Goal: Task Accomplishment & Management: Complete application form

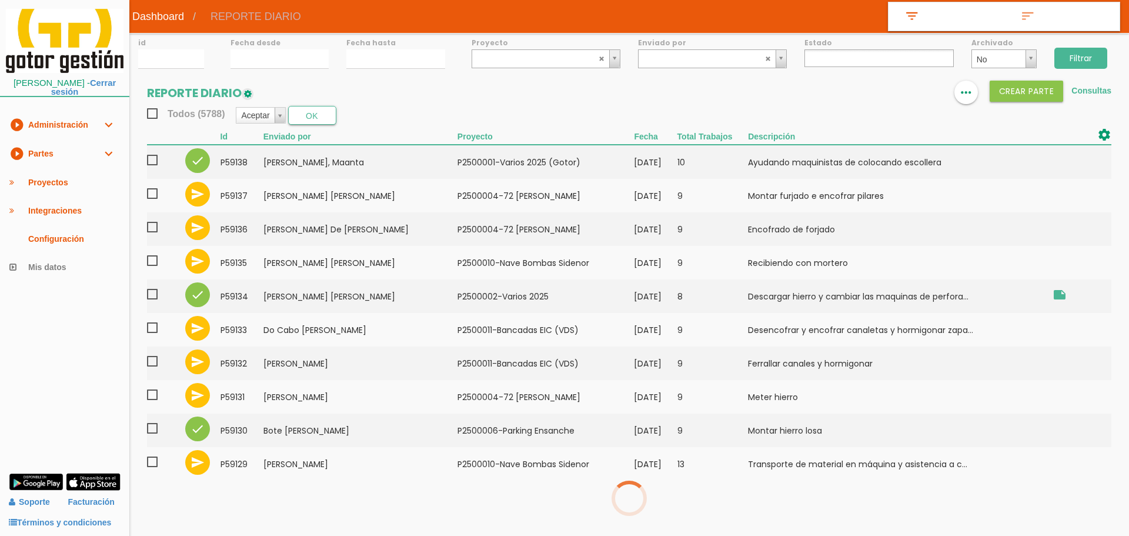
select select
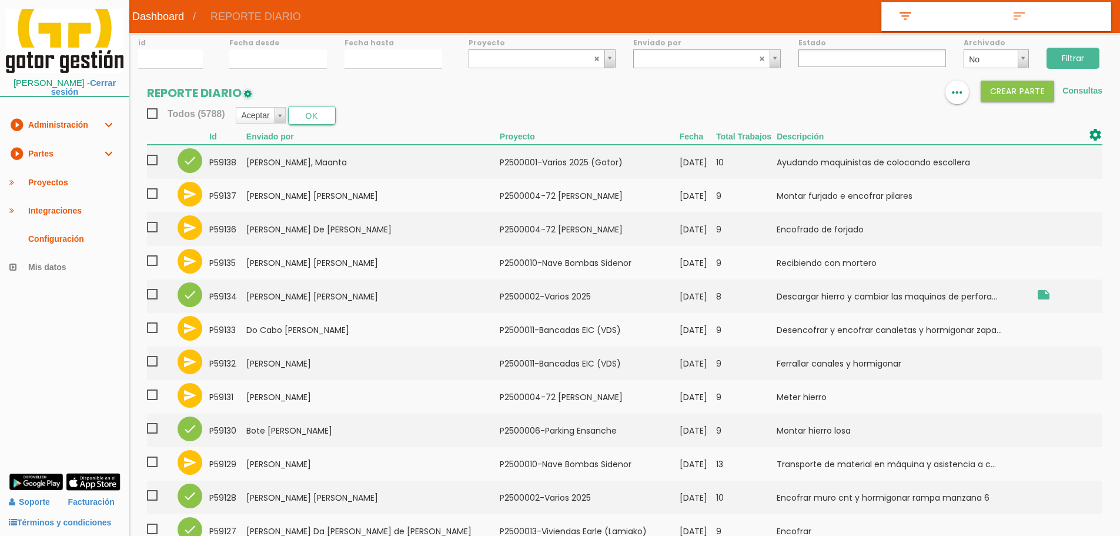
click at [39, 155] on link "play_circle_filled Partes expand_more" at bounding box center [64, 153] width 129 height 29
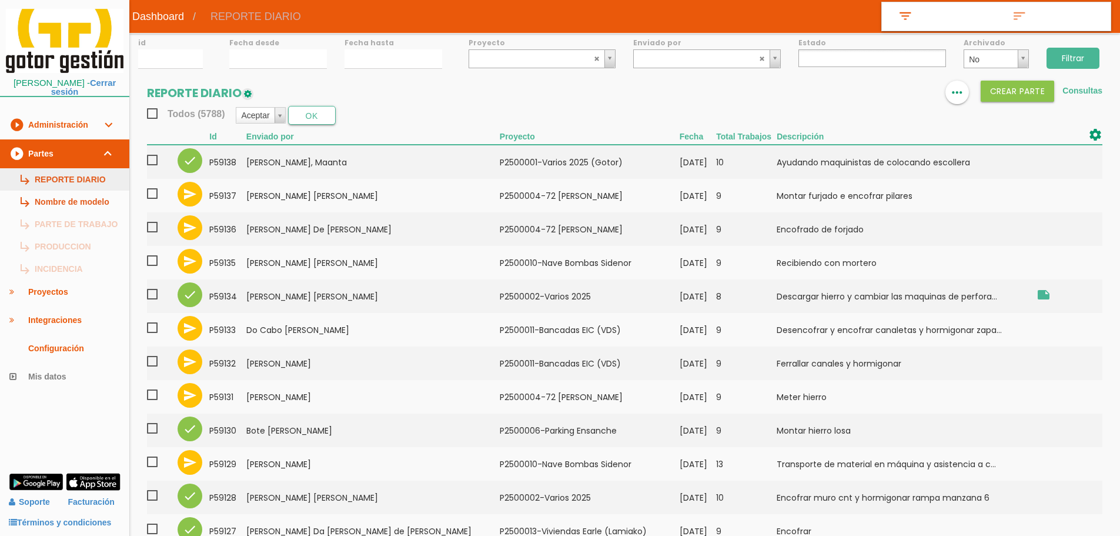
click at [64, 173] on link "subdirectory_arrow_right REPORTE DIARIO" at bounding box center [64, 179] width 129 height 22
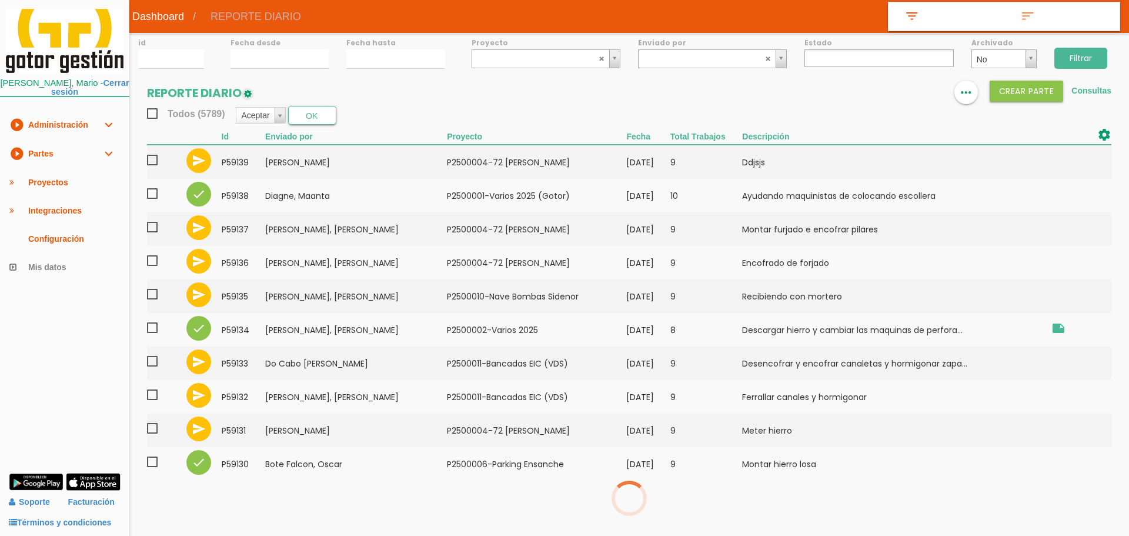
select select
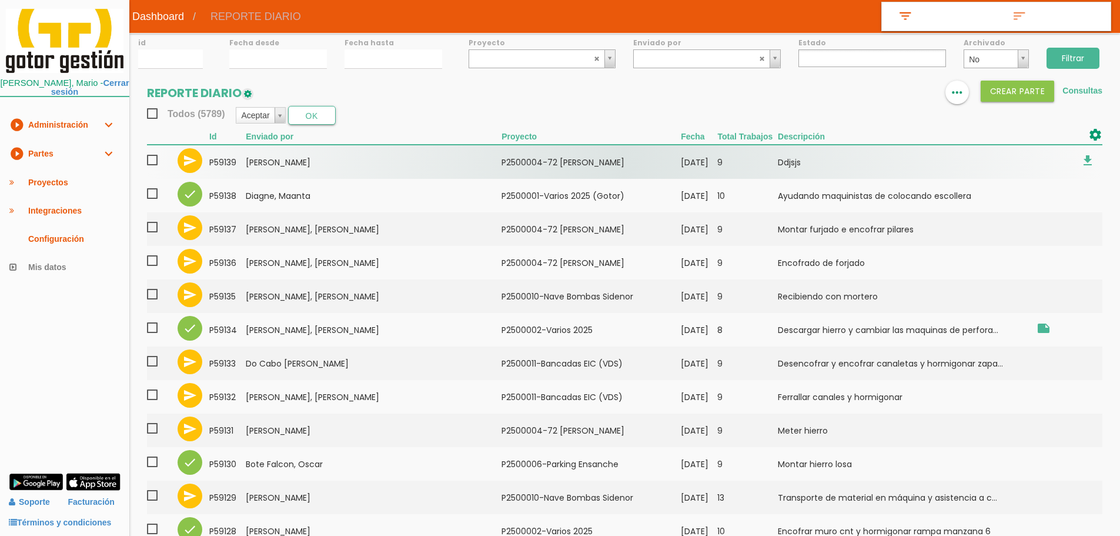
click at [149, 157] on span at bounding box center [157, 160] width 21 height 15
click at [0, 0] on input "checkbox" at bounding box center [0, 0] width 0 height 0
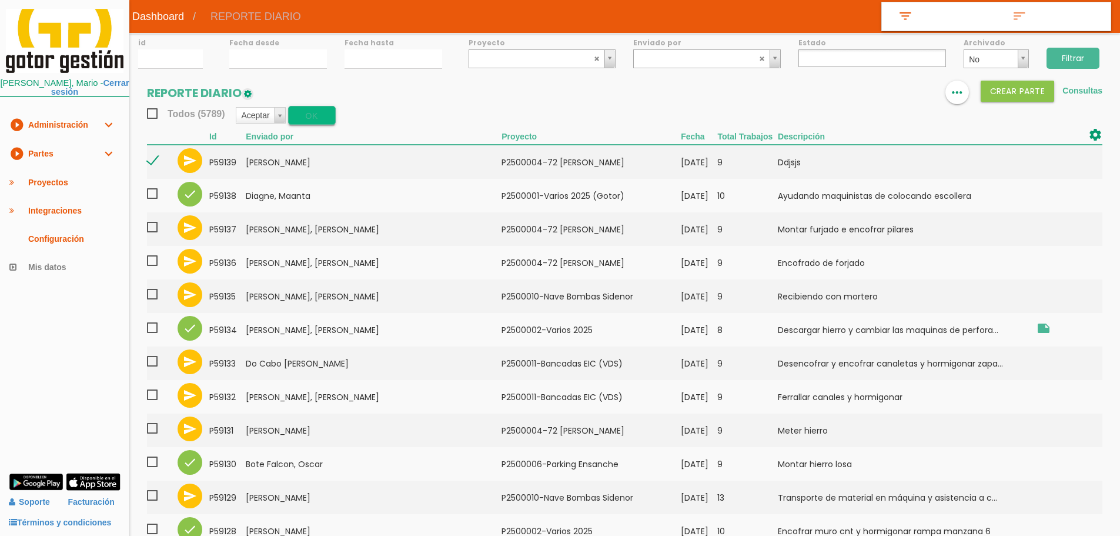
click at [302, 116] on button "OK" at bounding box center [312, 115] width 48 height 19
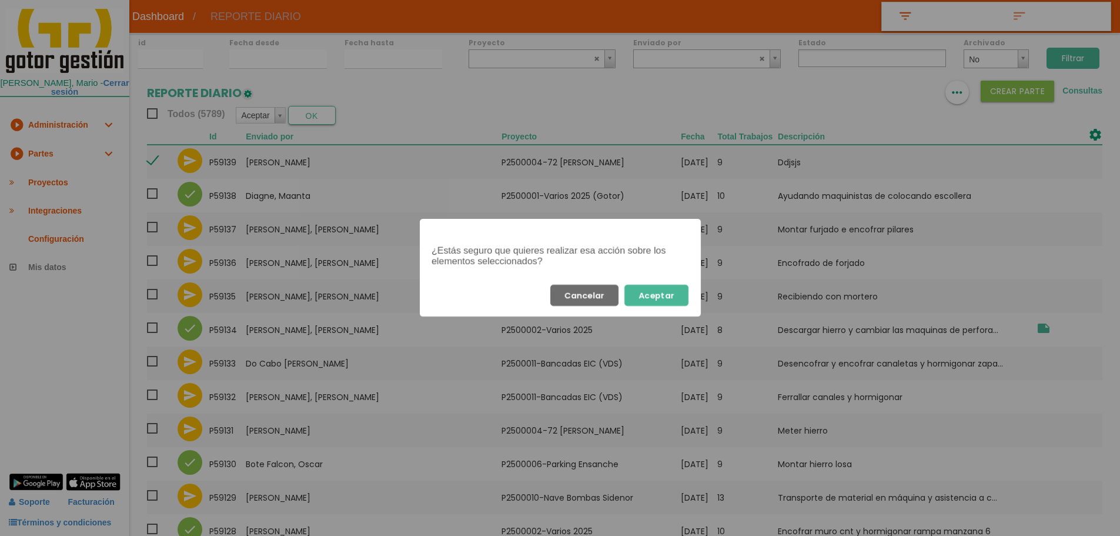
click at [677, 292] on button "Aceptar" at bounding box center [656, 295] width 64 height 21
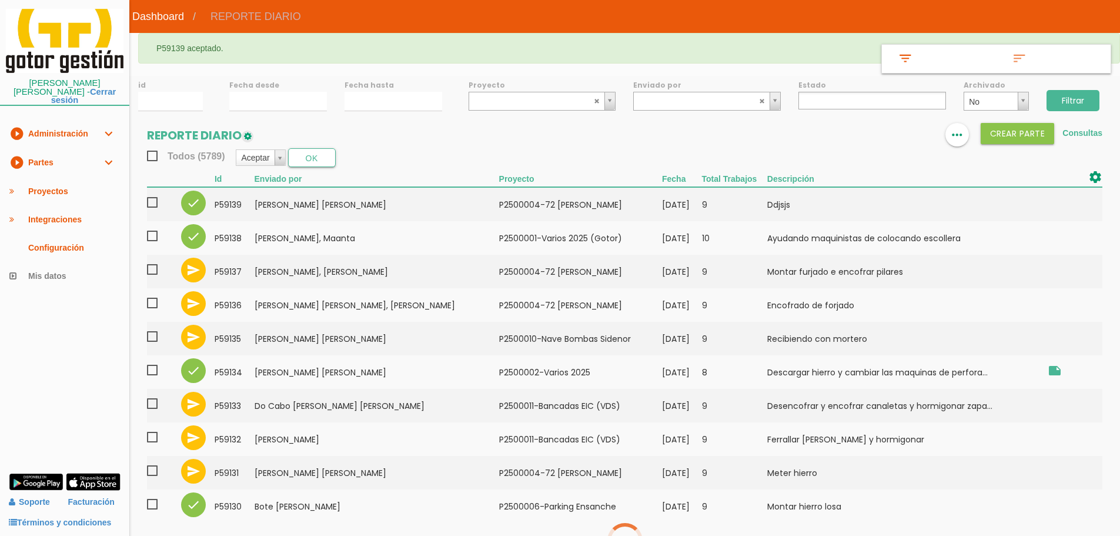
select select
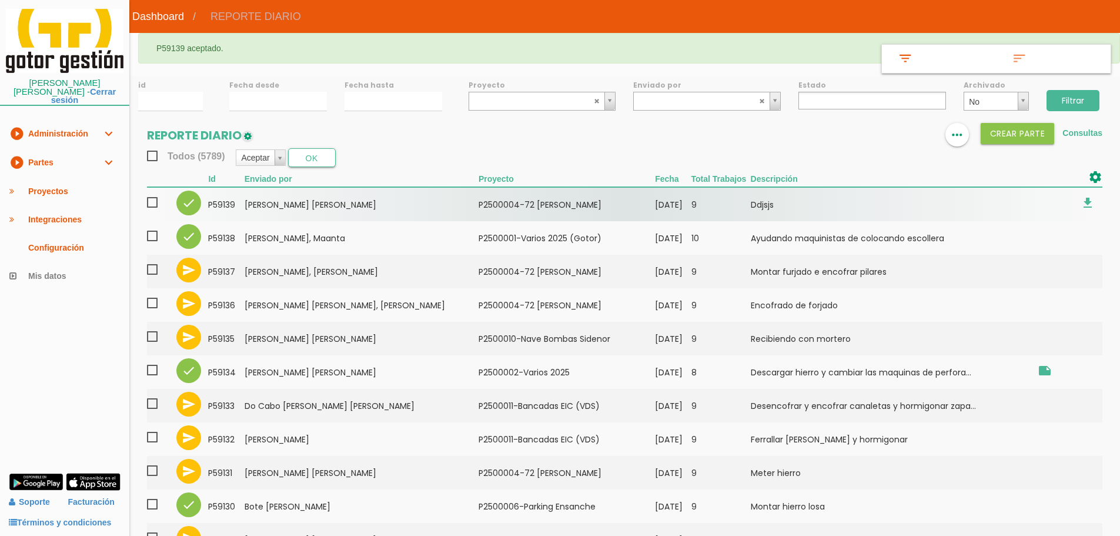
click at [510, 208] on td "P2500004-72 [PERSON_NAME]" at bounding box center [567, 204] width 176 height 34
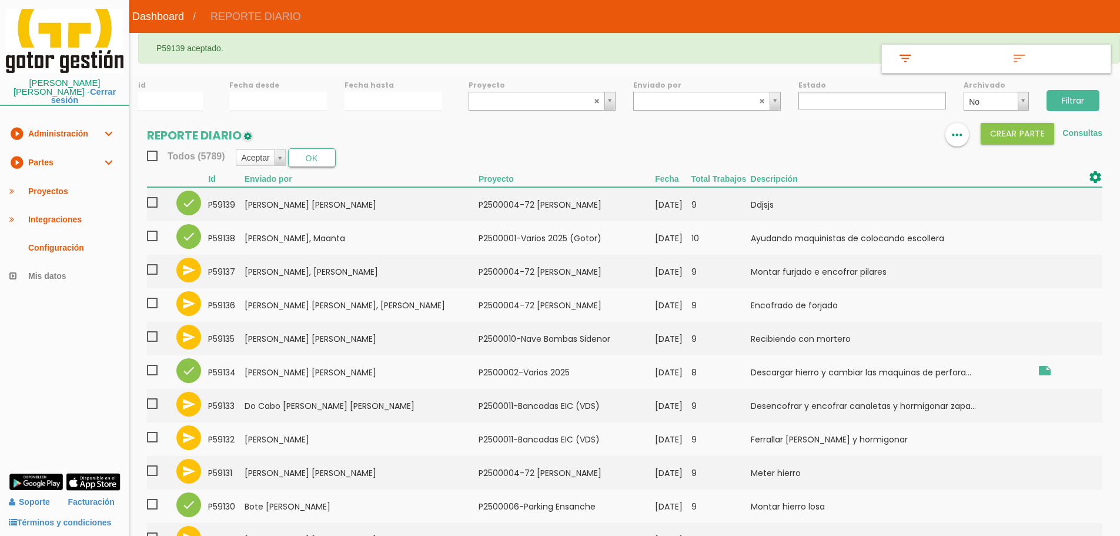
click at [36, 155] on link "play_circle_filled Partes expand_more" at bounding box center [64, 162] width 129 height 29
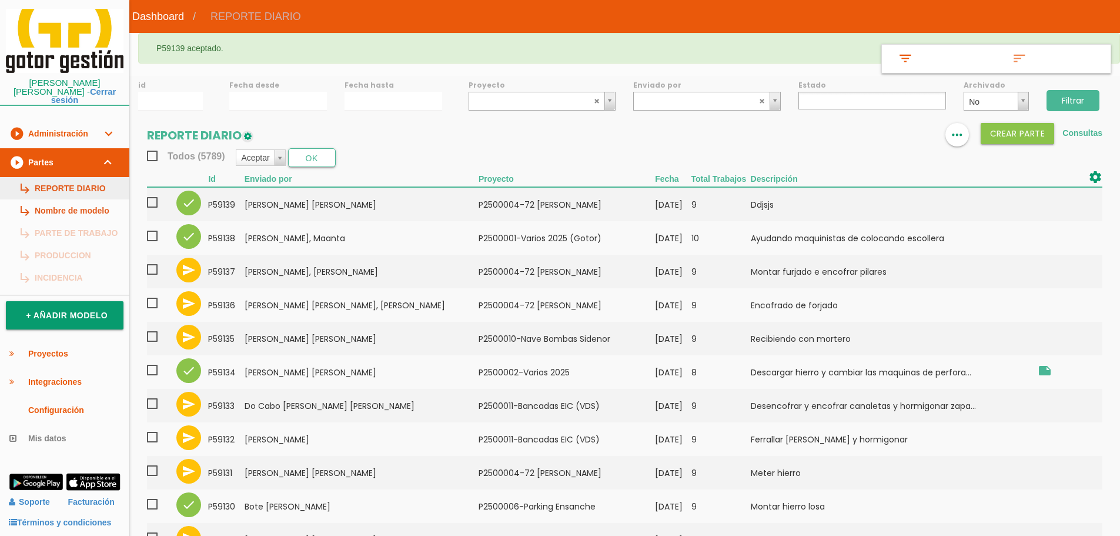
click at [55, 182] on link "subdirectory_arrow_right REPORTE DIARIO" at bounding box center [64, 188] width 129 height 22
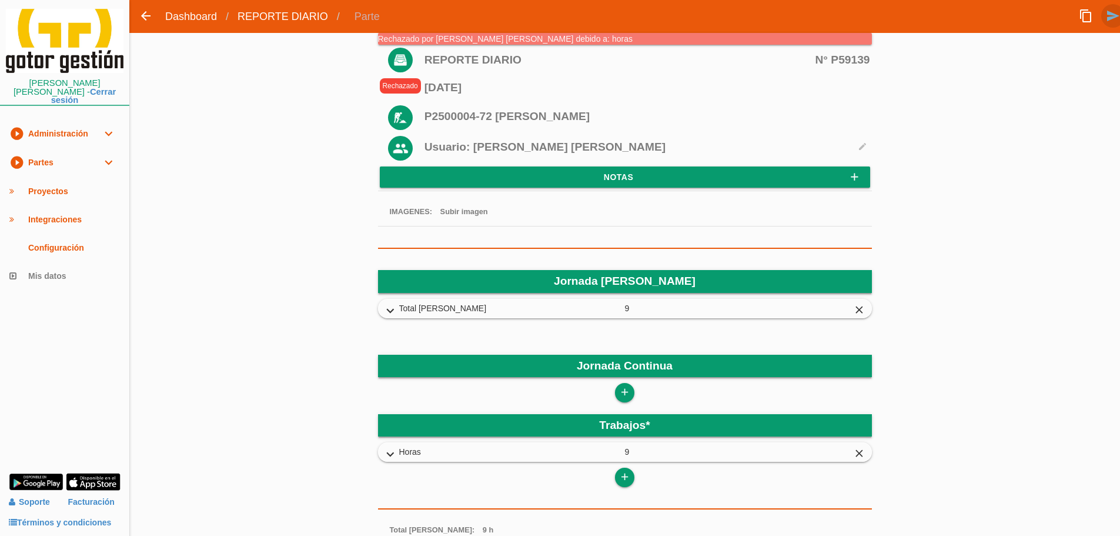
click at [1111, 15] on icon "send" at bounding box center [1113, 16] width 14 height 24
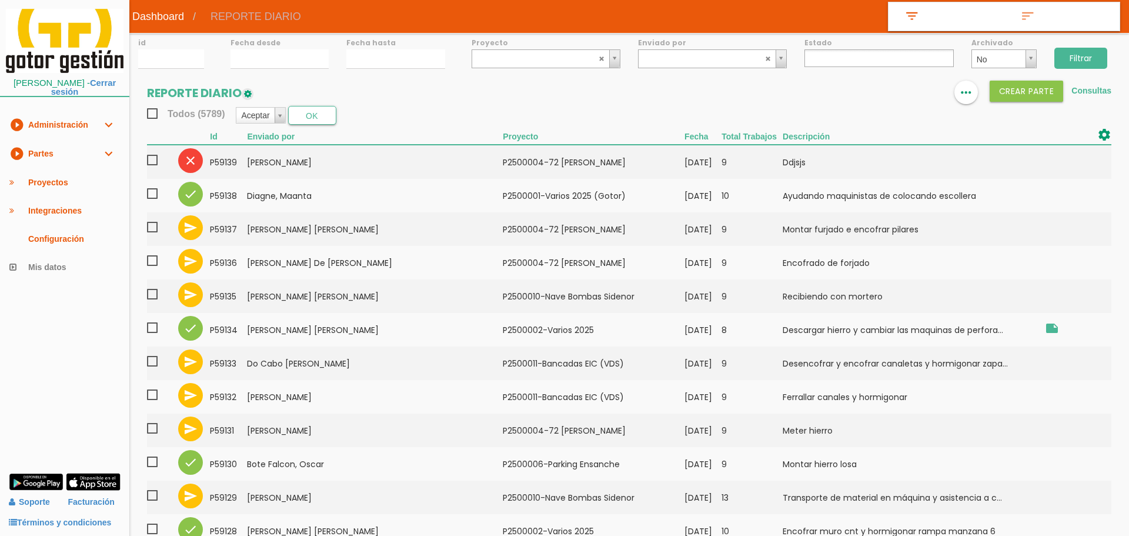
select select
click at [105, 148] on icon "expand_more" at bounding box center [108, 153] width 14 height 28
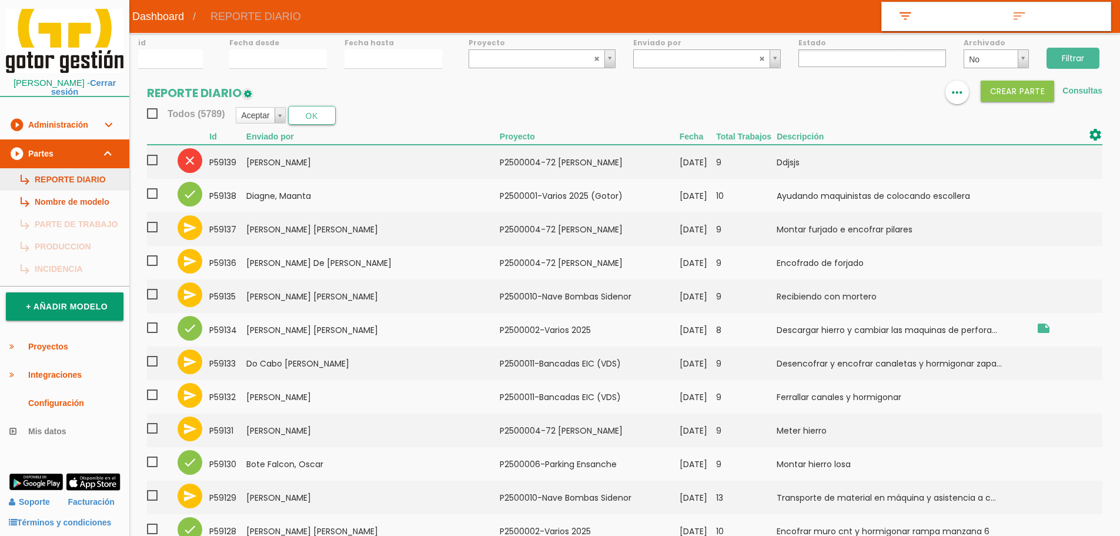
click at [95, 183] on link "subdirectory_arrow_right REPORTE DIARIO" at bounding box center [64, 179] width 129 height 22
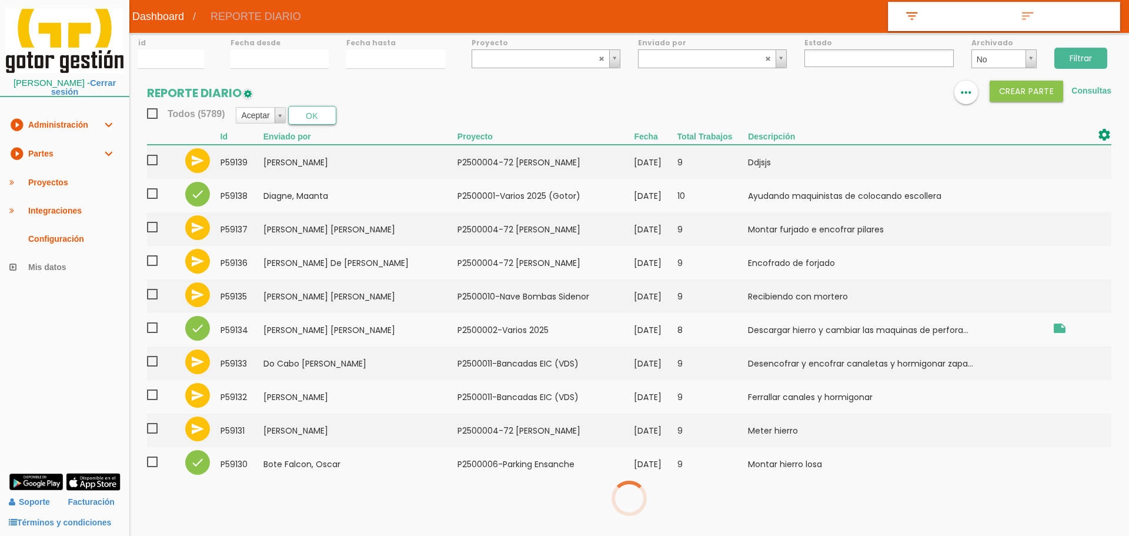
select select
click at [68, 152] on link "play_circle_filled Partes expand_more" at bounding box center [64, 153] width 129 height 29
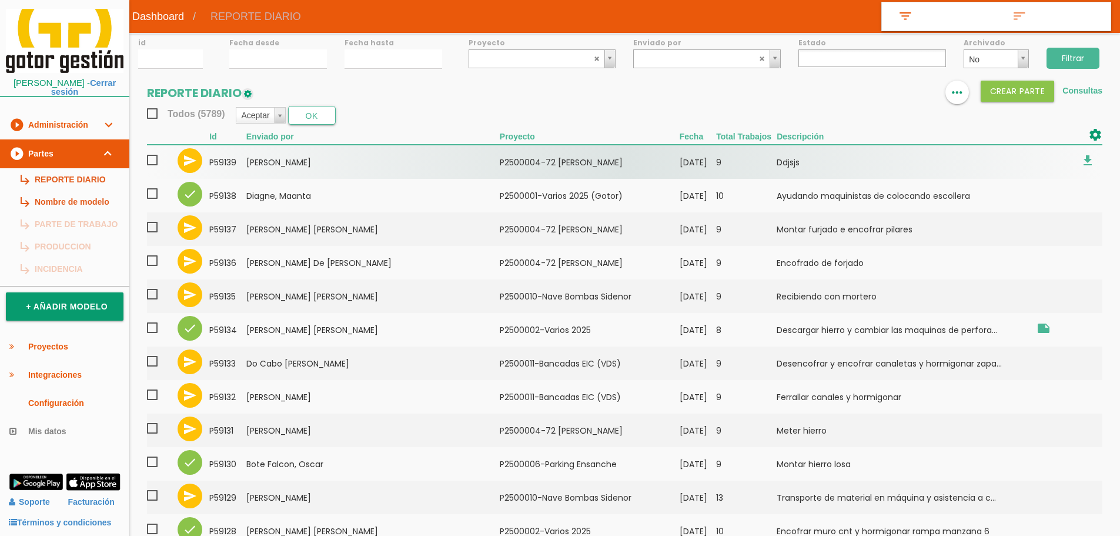
click at [268, 169] on td "[PERSON_NAME]" at bounding box center [372, 162] width 253 height 34
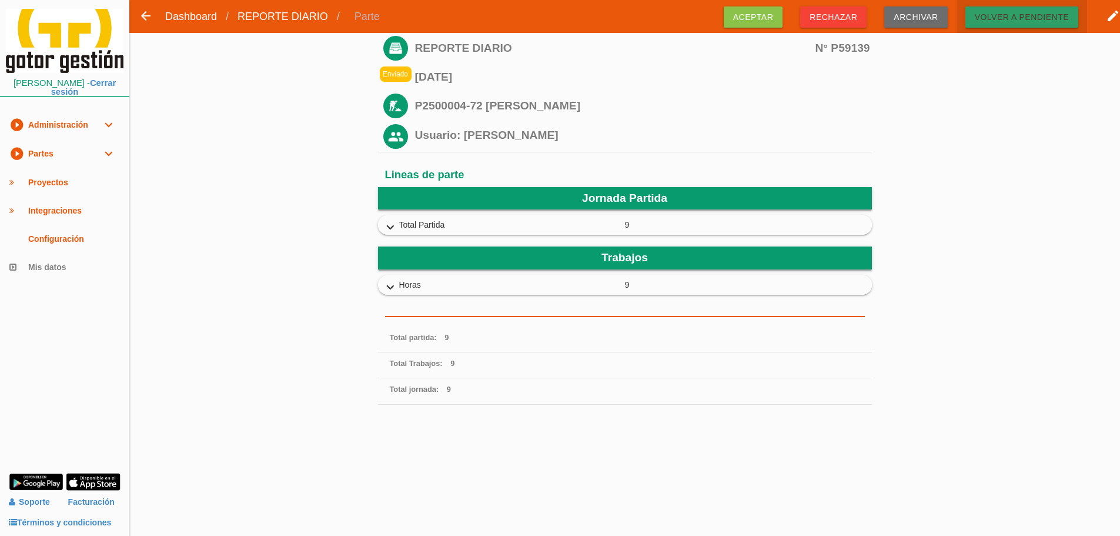
click at [1034, 18] on span "Volver a pendiente" at bounding box center [1021, 16] width 113 height 21
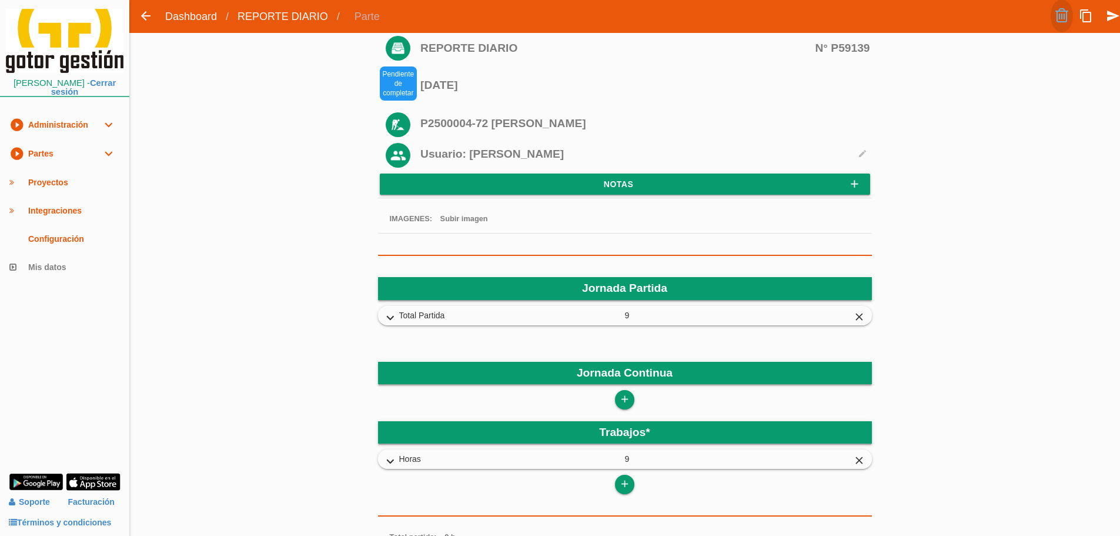
click at [1066, 16] on link at bounding box center [1062, 15] width 22 height 33
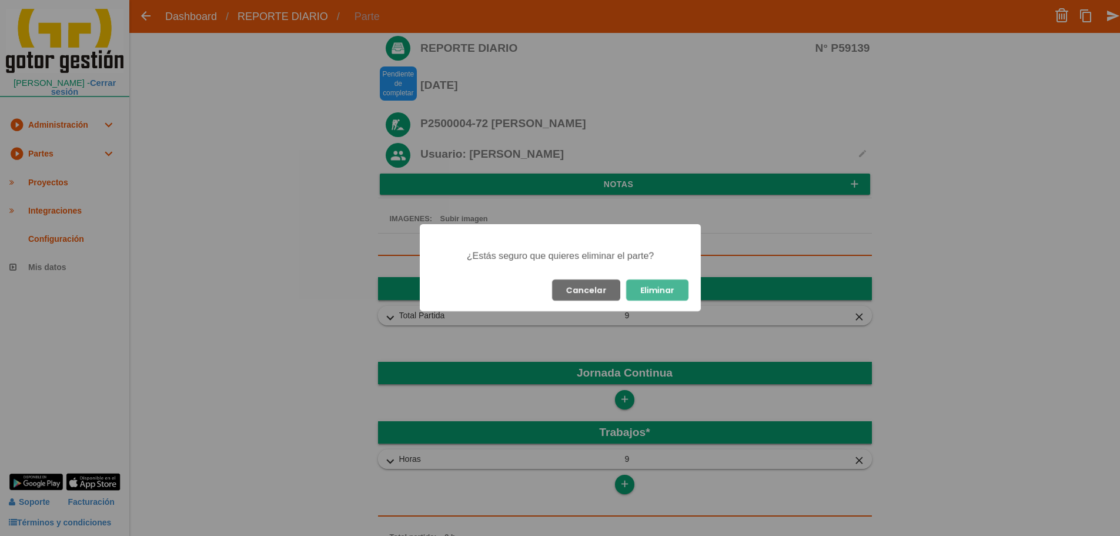
click at [659, 290] on button "Eliminar" at bounding box center [657, 289] width 62 height 21
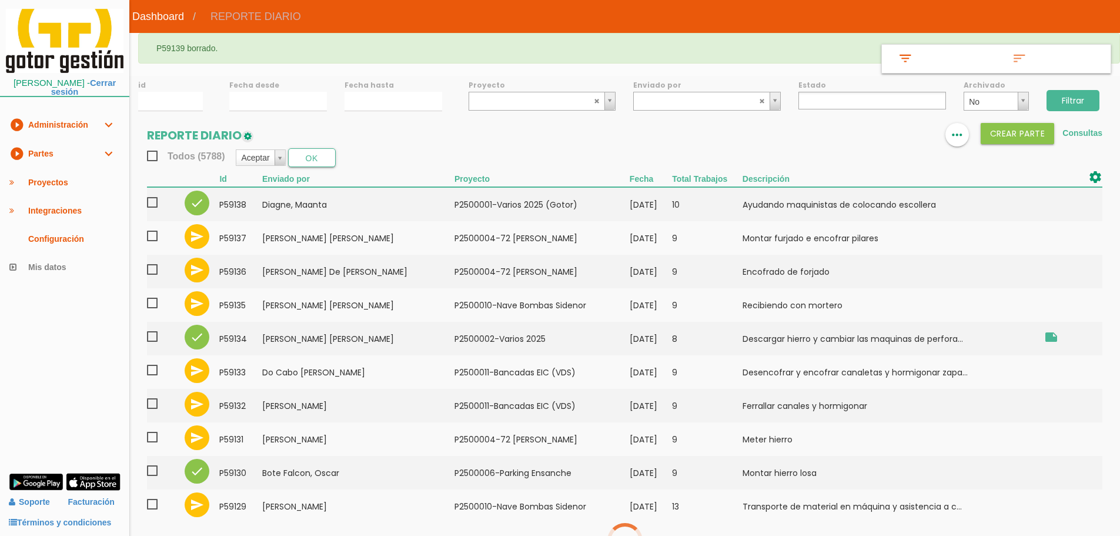
select select
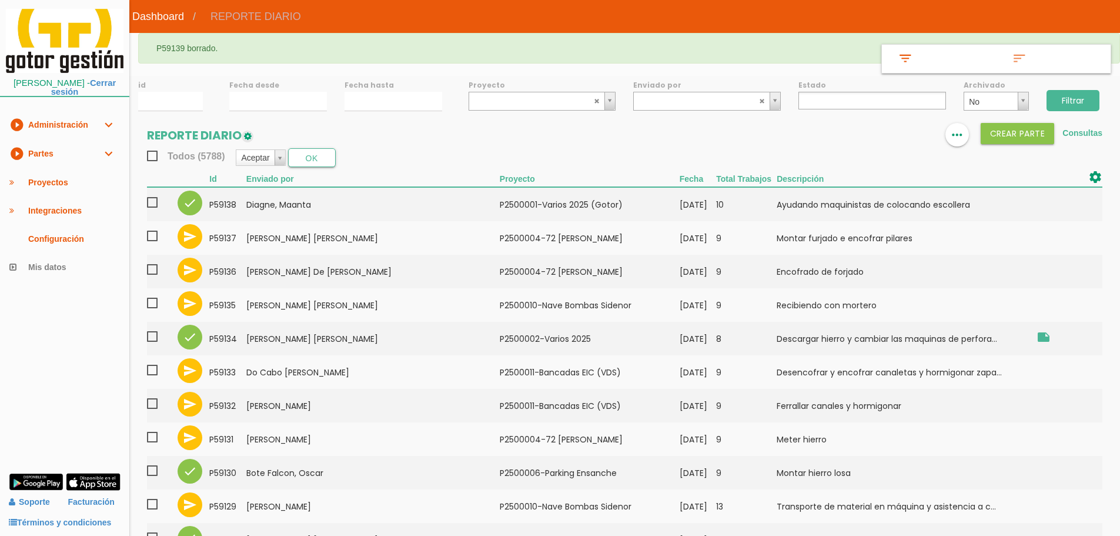
drag, startPoint x: 48, startPoint y: 152, endPoint x: 52, endPoint y: 166, distance: 14.7
click at [48, 152] on link "play_circle_filled Partes expand_more" at bounding box center [64, 153] width 129 height 29
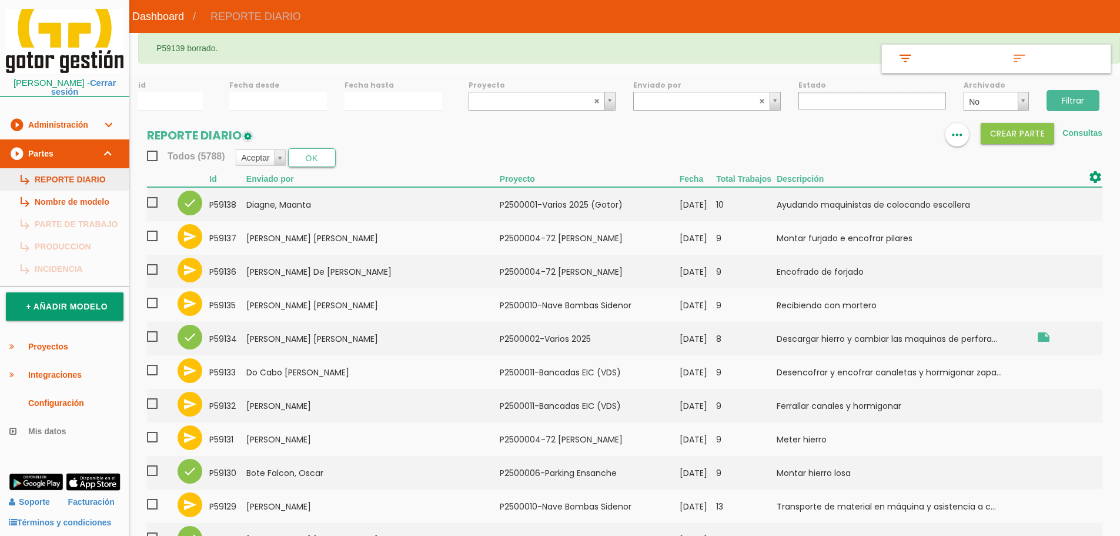
click at [55, 171] on link "subdirectory_arrow_right REPORTE DIARIO" at bounding box center [64, 179] width 129 height 22
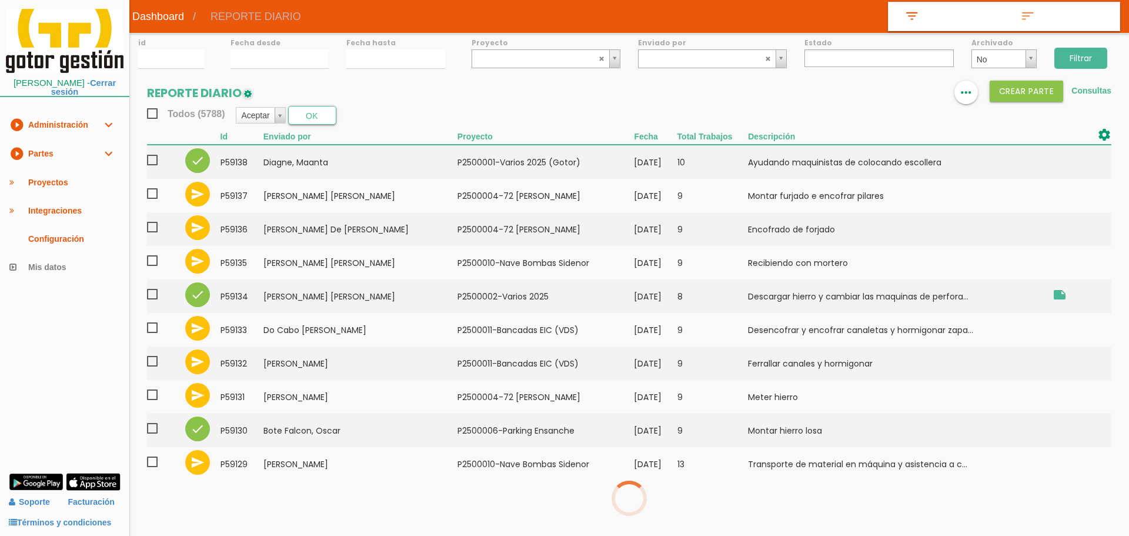
select select
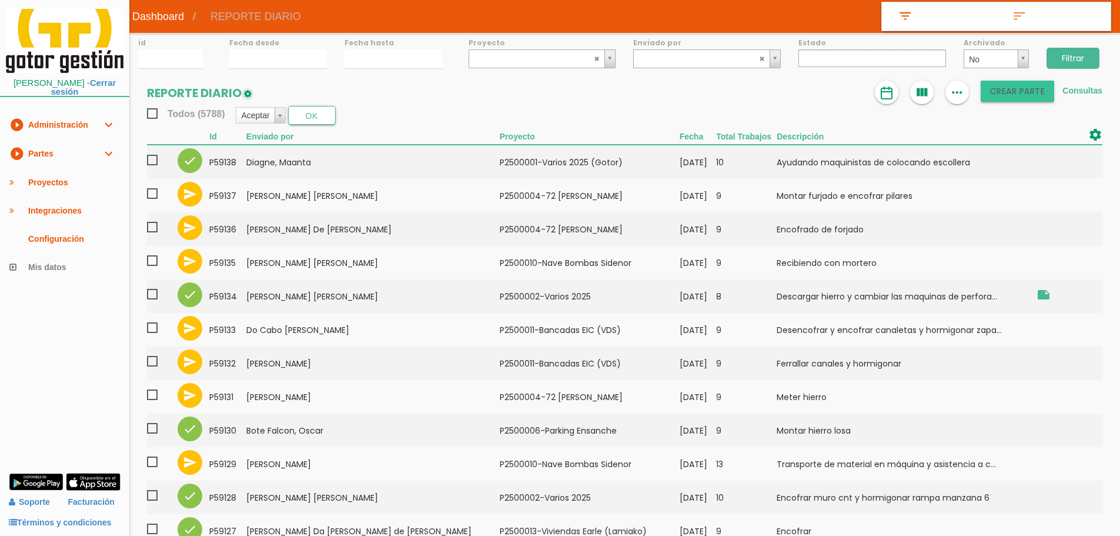
click at [1037, 86] on button "Crear PARTE" at bounding box center [1018, 91] width 74 height 21
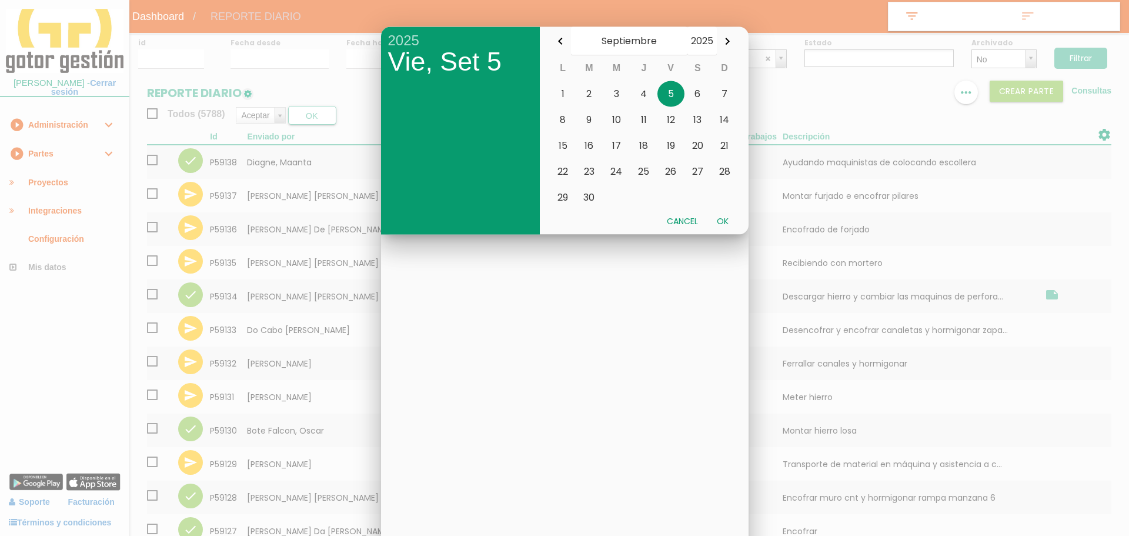
click at [722, 217] on button "Ok" at bounding box center [722, 220] width 31 height 21
type input "2025-09-05"
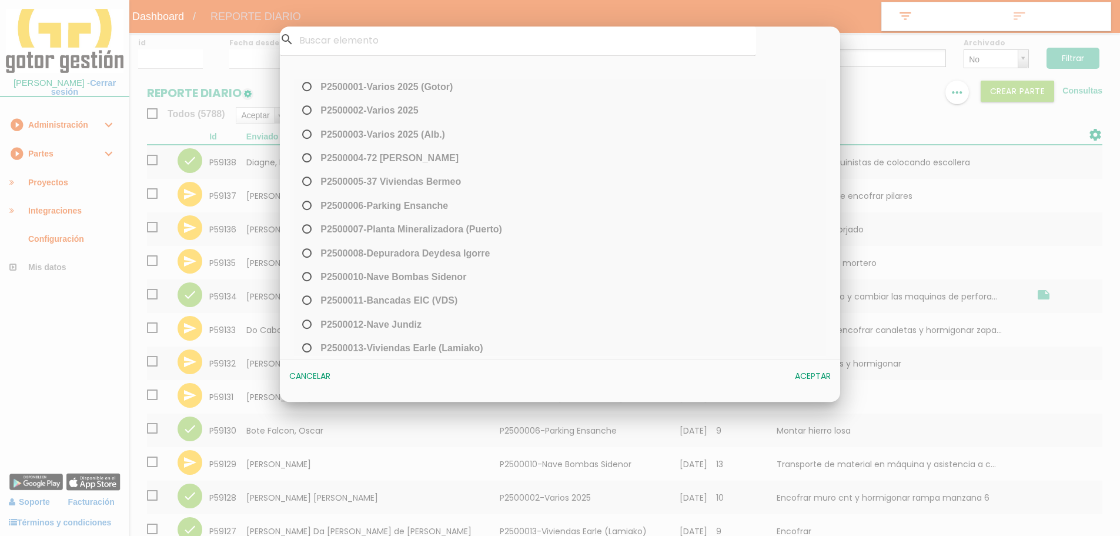
click at [330, 111] on span "P2500002-Varios 2025" at bounding box center [359, 110] width 118 height 15
click at [307, 111] on input "P2500002-Varios 2025" at bounding box center [304, 114] width 8 height 19
radio input "true"
click at [813, 375] on button "Aceptar" at bounding box center [813, 376] width 48 height 21
select select "84"
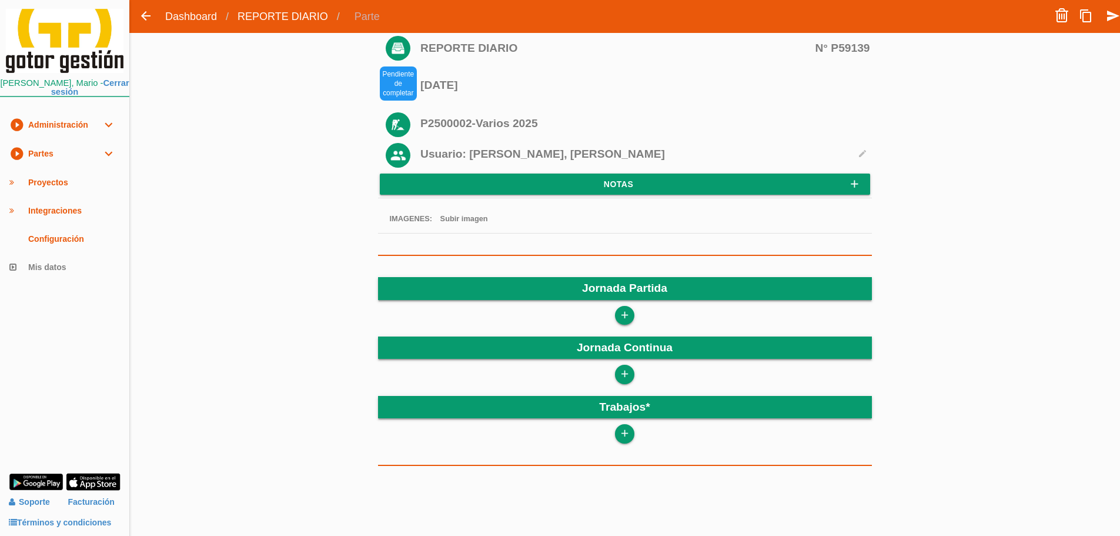
drag, startPoint x: 626, startPoint y: 321, endPoint x: 623, endPoint y: 313, distance: 8.2
click at [625, 321] on icon "add" at bounding box center [624, 315] width 11 height 19
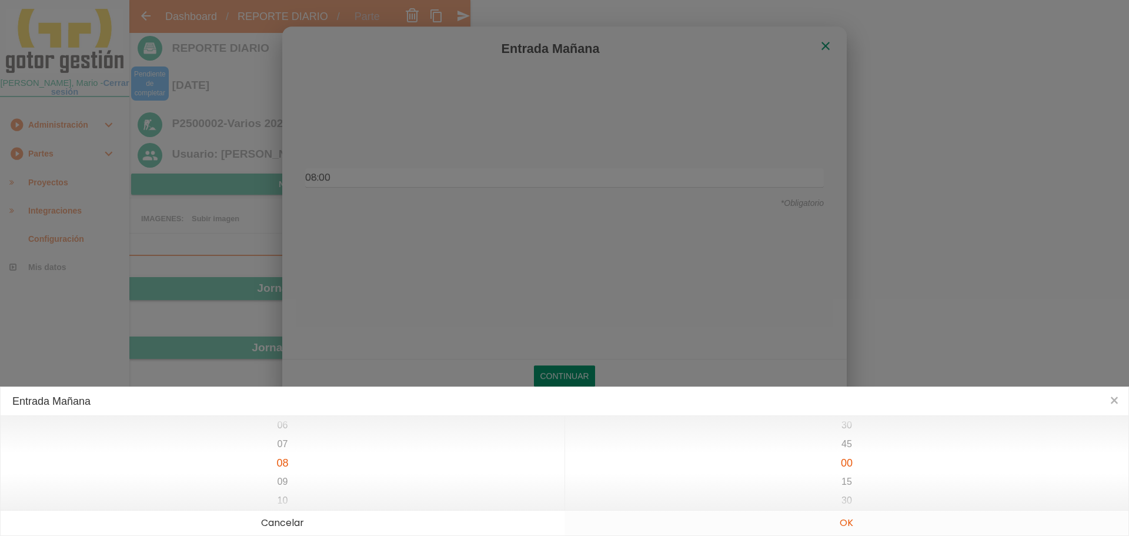
click at [874, 519] on button "OK" at bounding box center [846, 522] width 564 height 25
click at [855, 527] on button "OK" at bounding box center [846, 522] width 564 height 25
click at [855, 527] on div "Entrada Tarde × 11 12 13 14 15 16 17 15 30 45 00 15 30 45 Cancelar OK" at bounding box center [564, 460] width 1129 height 149
click at [855, 527] on button "OK" at bounding box center [846, 522] width 564 height 25
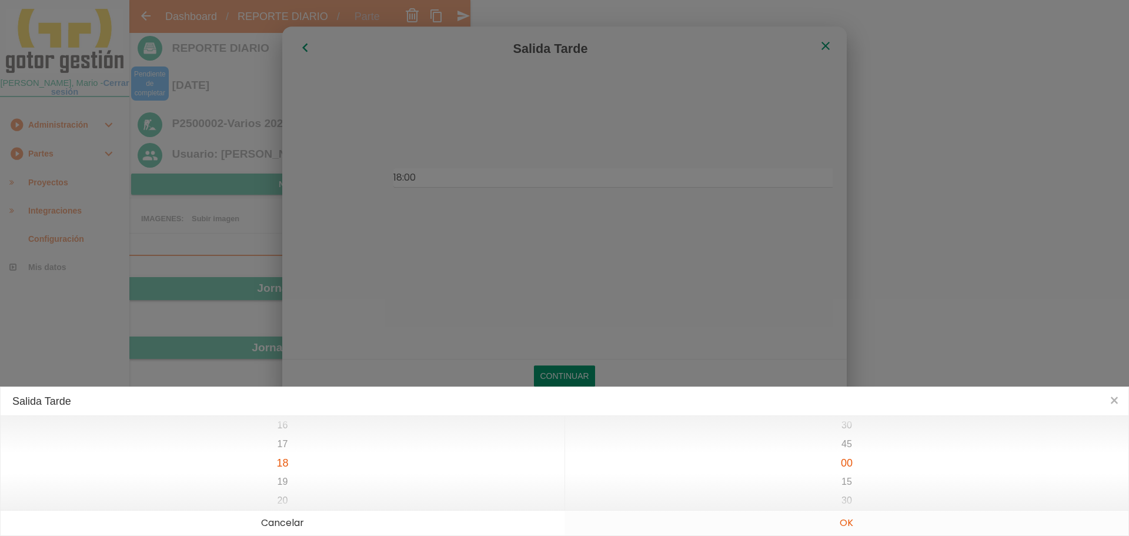
click at [848, 527] on button "OK" at bounding box center [846, 522] width 564 height 25
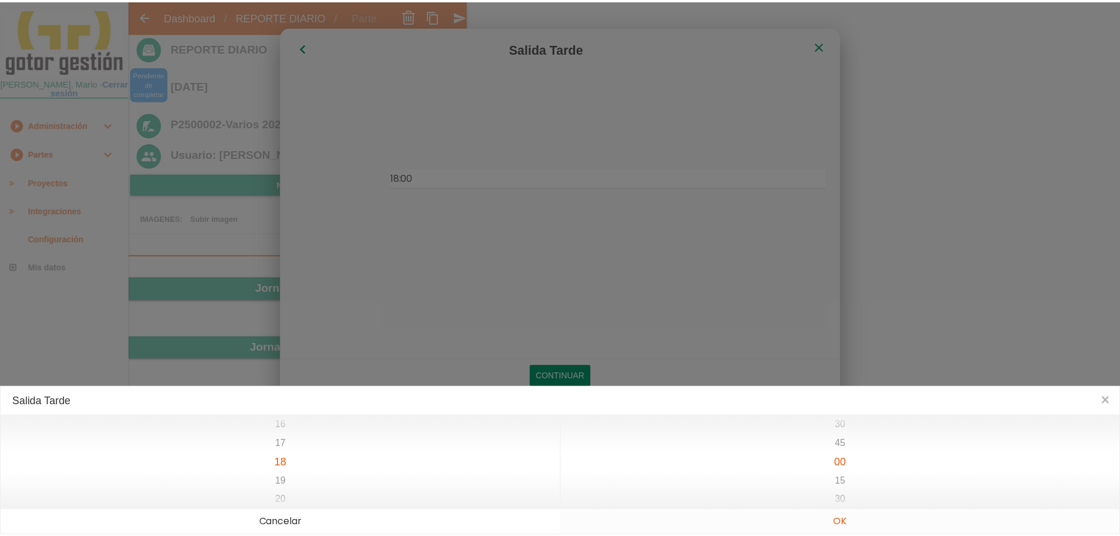
scroll to position [0, 0]
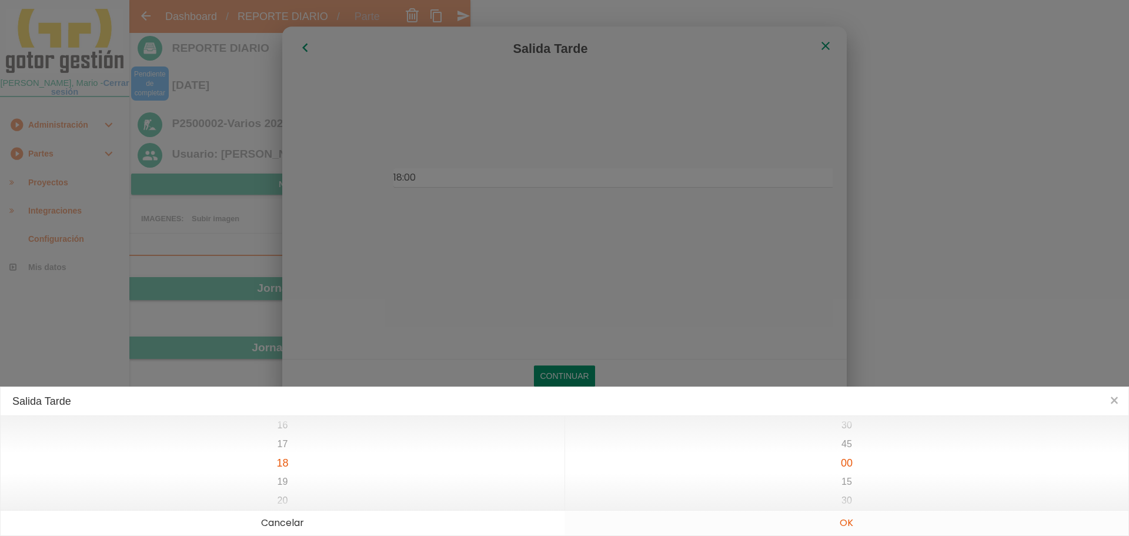
type input "08:00"
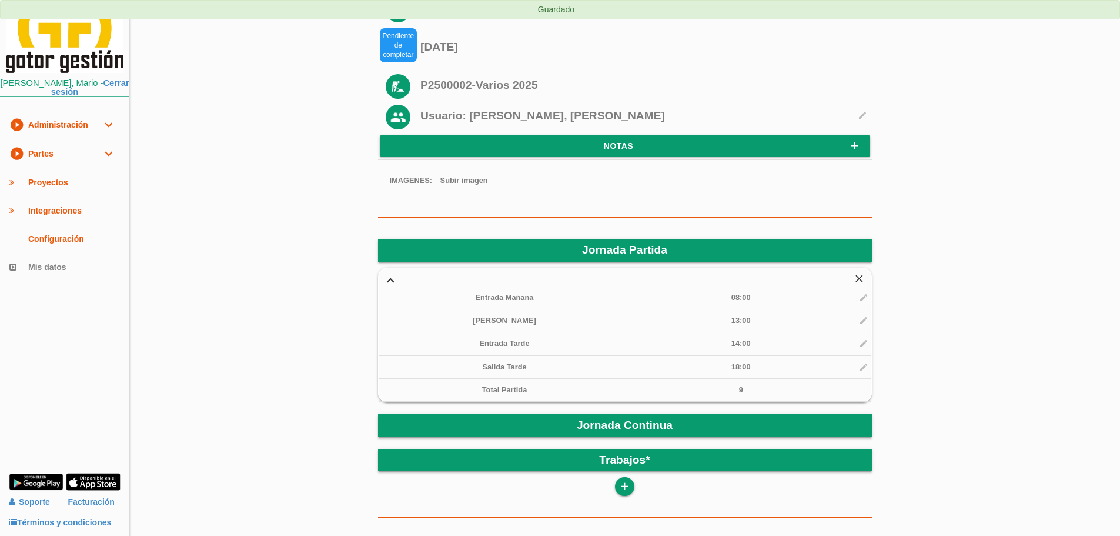
scroll to position [59, 0]
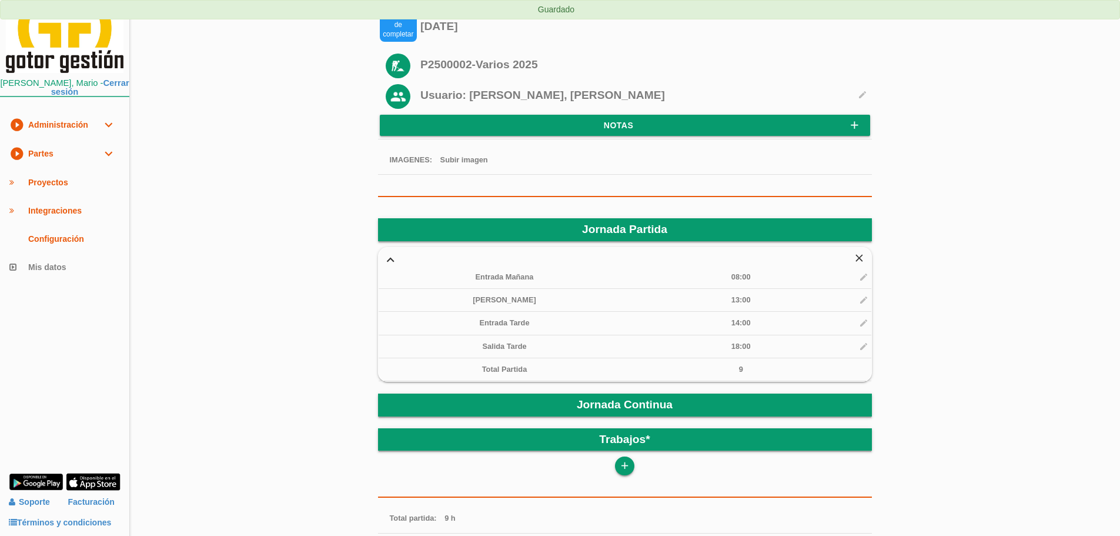
click at [627, 460] on icon "add" at bounding box center [624, 465] width 11 height 19
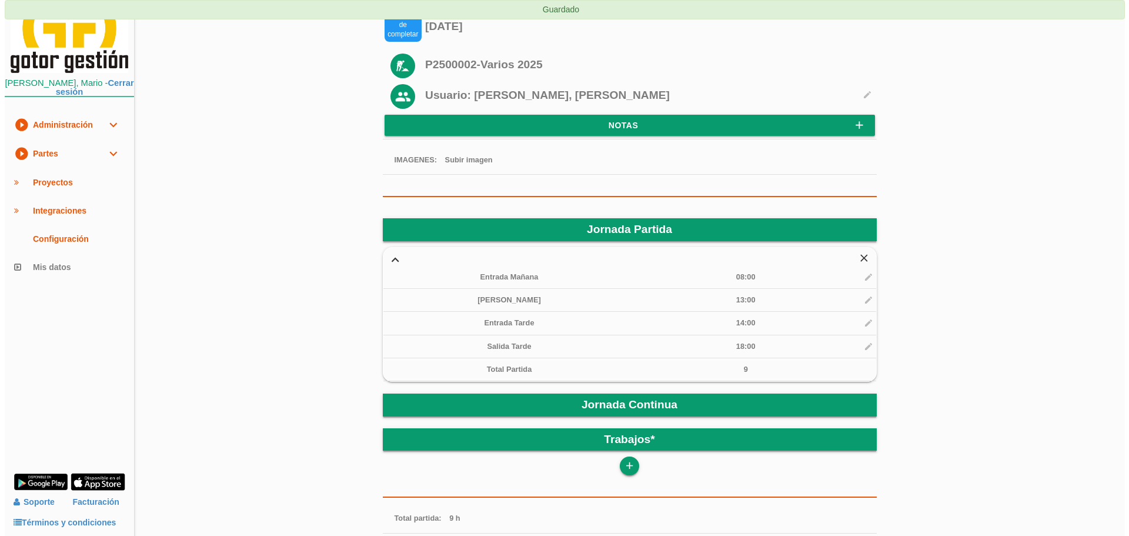
scroll to position [0, 0]
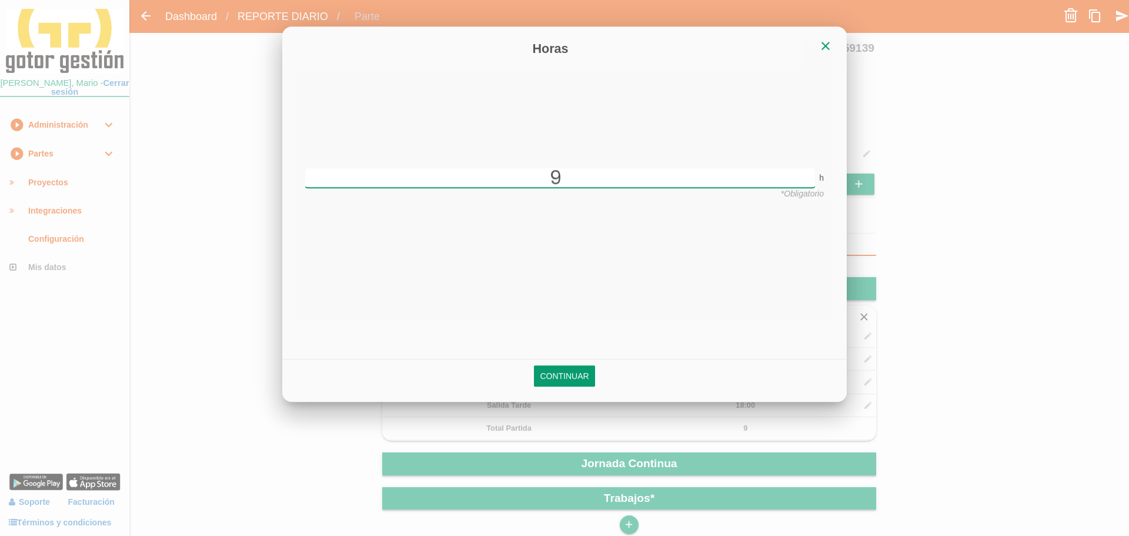
type input "9"
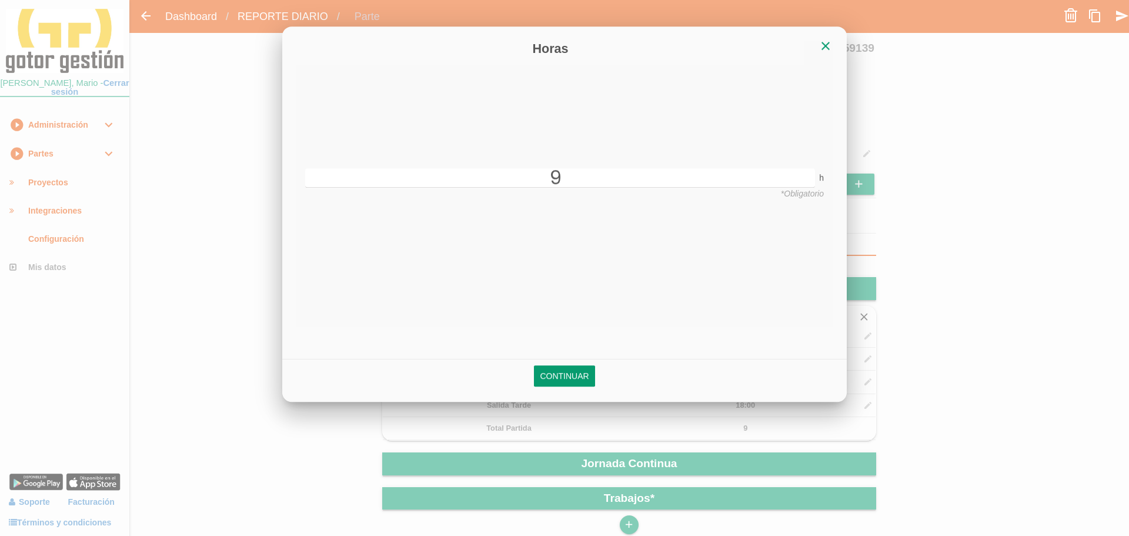
click at [576, 374] on link "Continuar" at bounding box center [564, 376] width 61 height 21
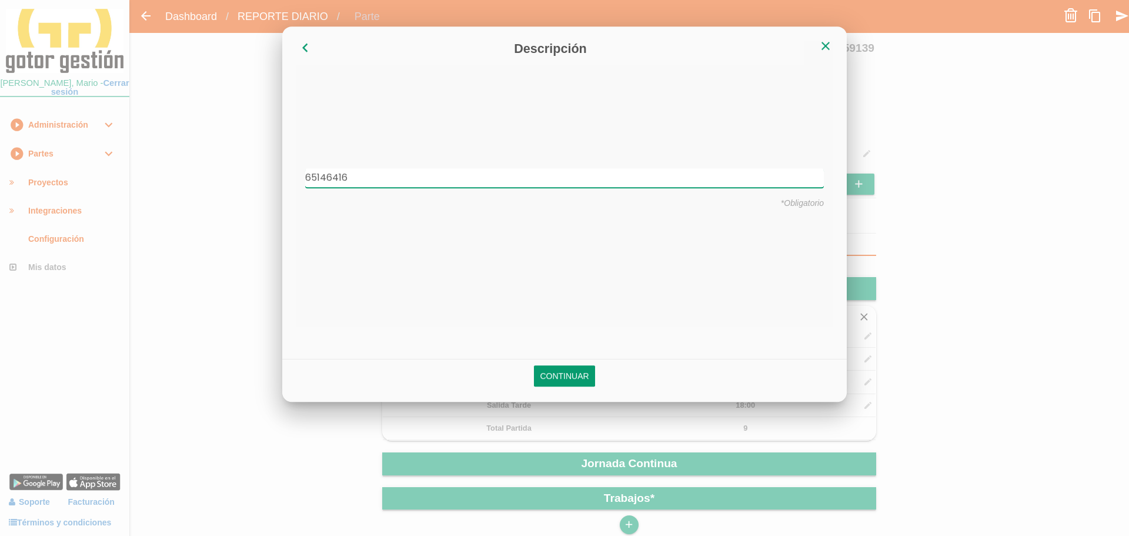
type input "65146416"
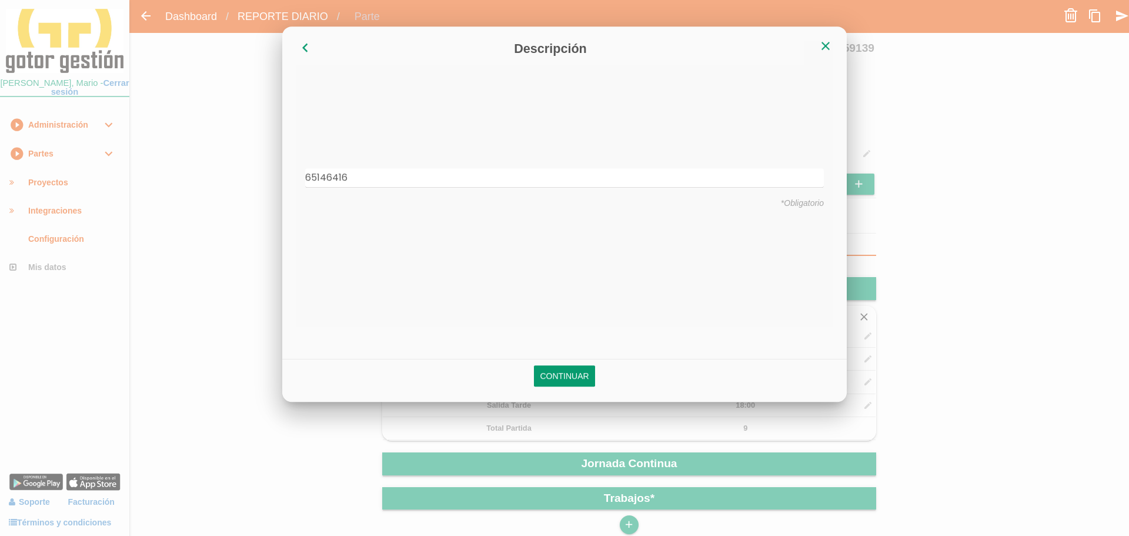
click at [573, 372] on link "Continuar" at bounding box center [564, 376] width 61 height 21
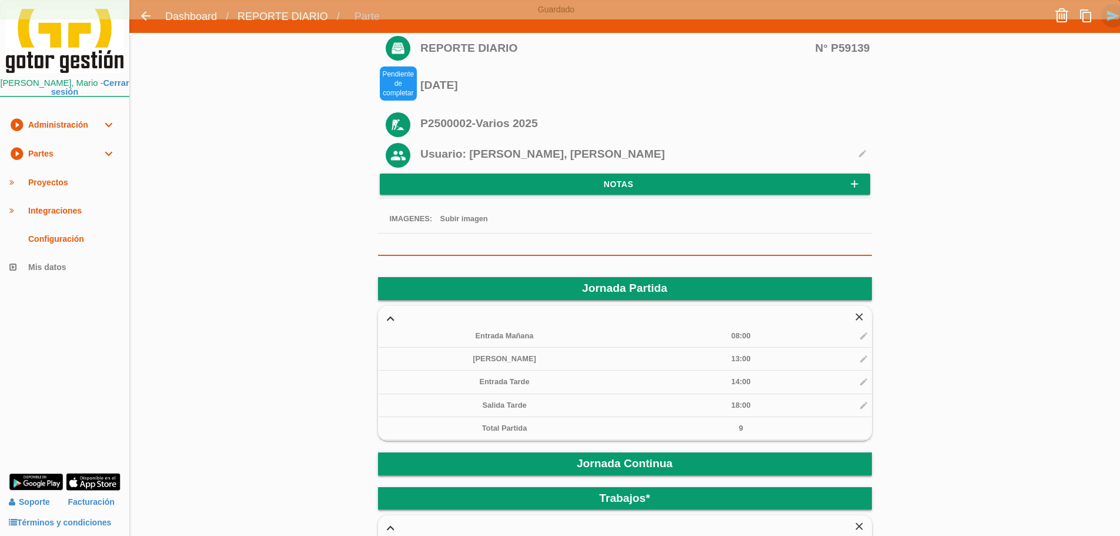
click at [1109, 22] on icon "send" at bounding box center [1113, 16] width 14 height 24
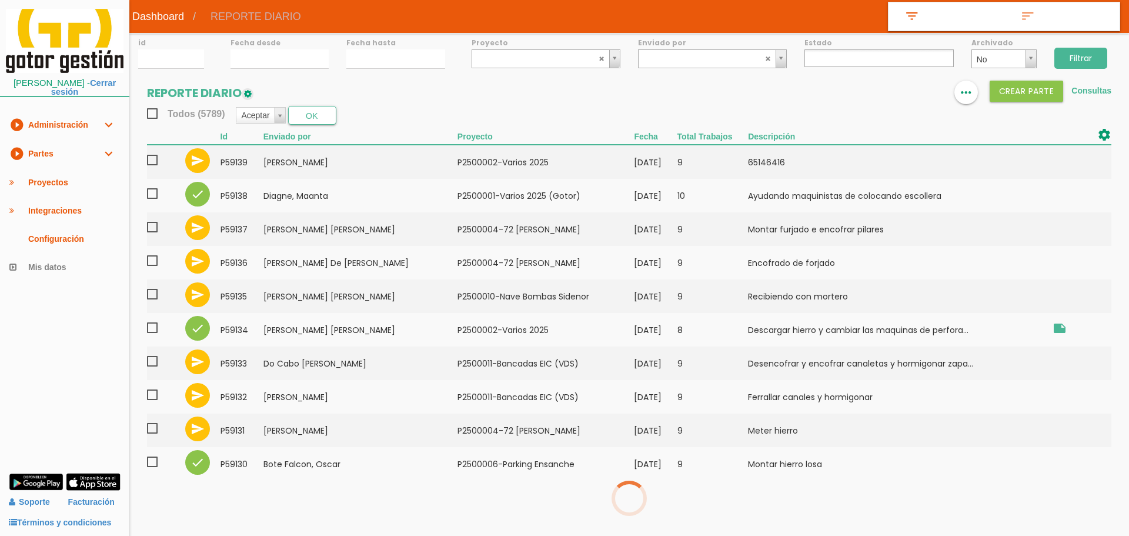
select select
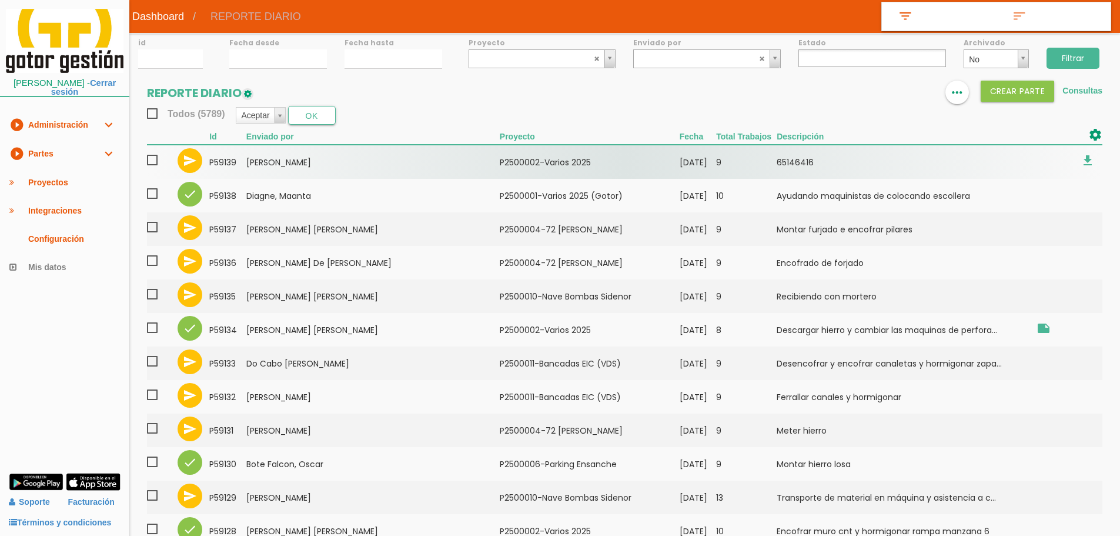
click at [738, 169] on td "9" at bounding box center [746, 162] width 61 height 34
click at [360, 149] on td "Merino Llorente, Mario" at bounding box center [372, 162] width 253 height 34
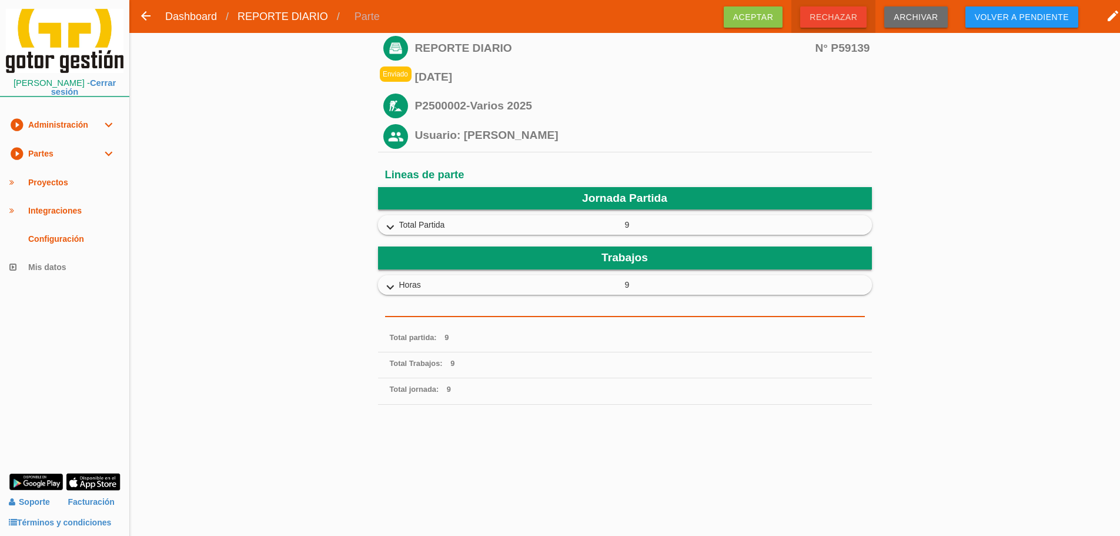
click at [838, 15] on span "Rechazar" at bounding box center [833, 16] width 66 height 21
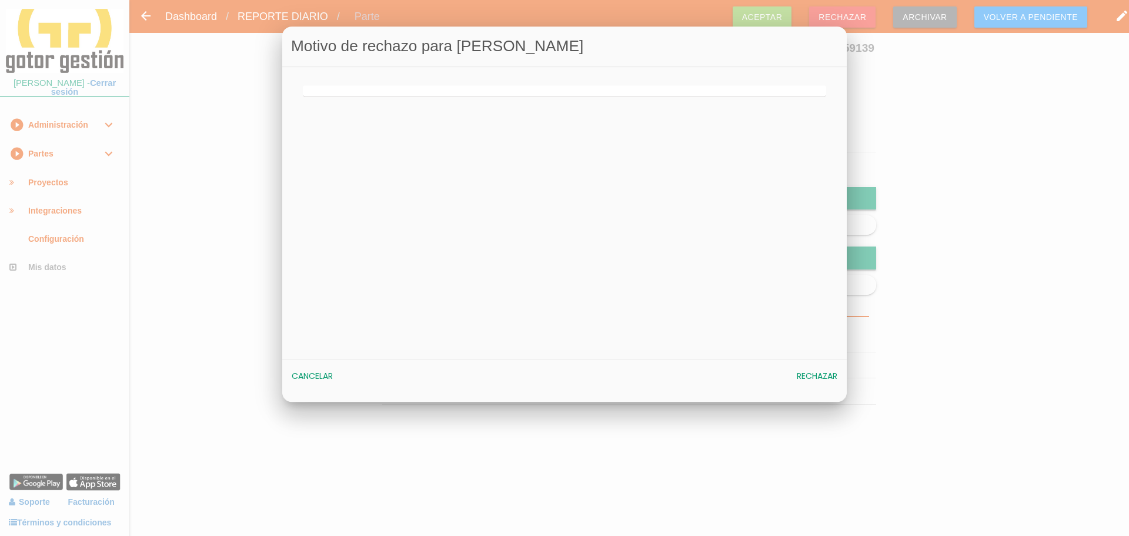
click at [524, 83] on div at bounding box center [564, 88] width 541 height 18
click at [517, 101] on div "Motivo de rechazo para Merino Llorente, Mario Cancelar Rechazar" at bounding box center [564, 214] width 564 height 375
click at [516, 94] on input "text" at bounding box center [564, 90] width 523 height 11
type input "obra"
click at [837, 369] on button "Rechazar" at bounding box center [817, 376] width 52 height 21
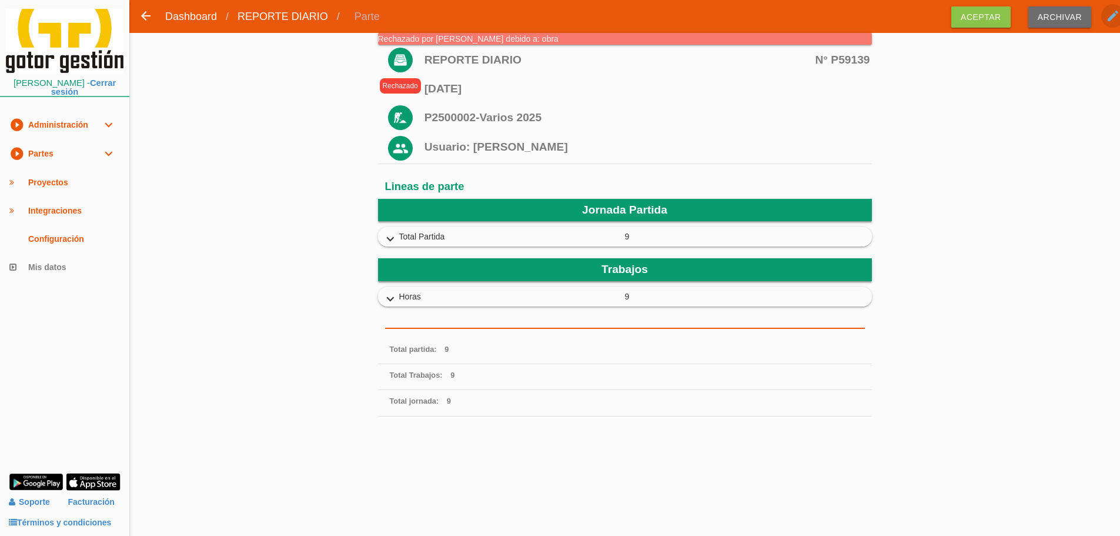
click at [1109, 16] on icon "edit" at bounding box center [1113, 16] width 14 height 24
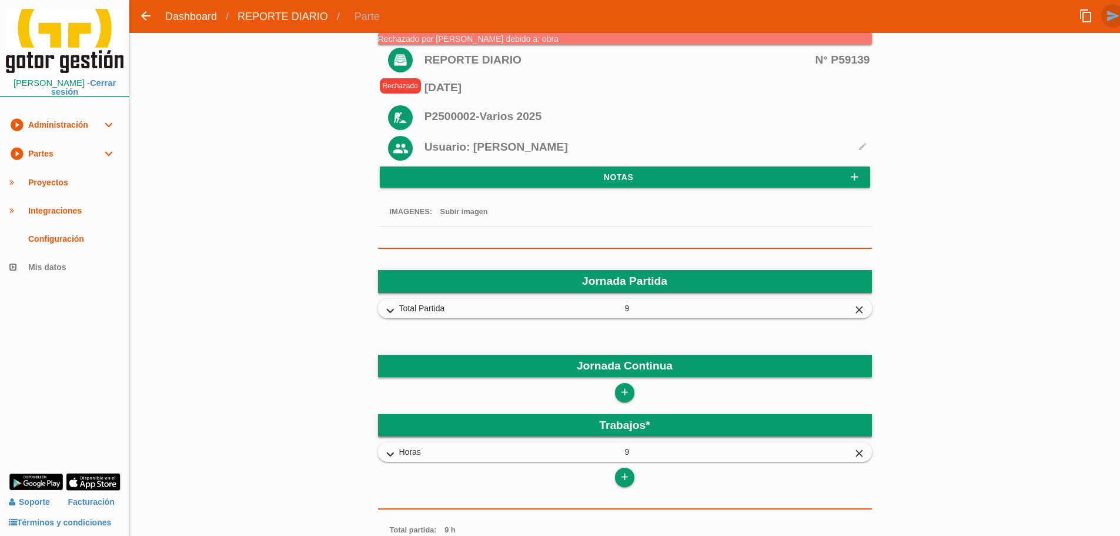
click at [1115, 5] on icon "send" at bounding box center [1113, 16] width 14 height 24
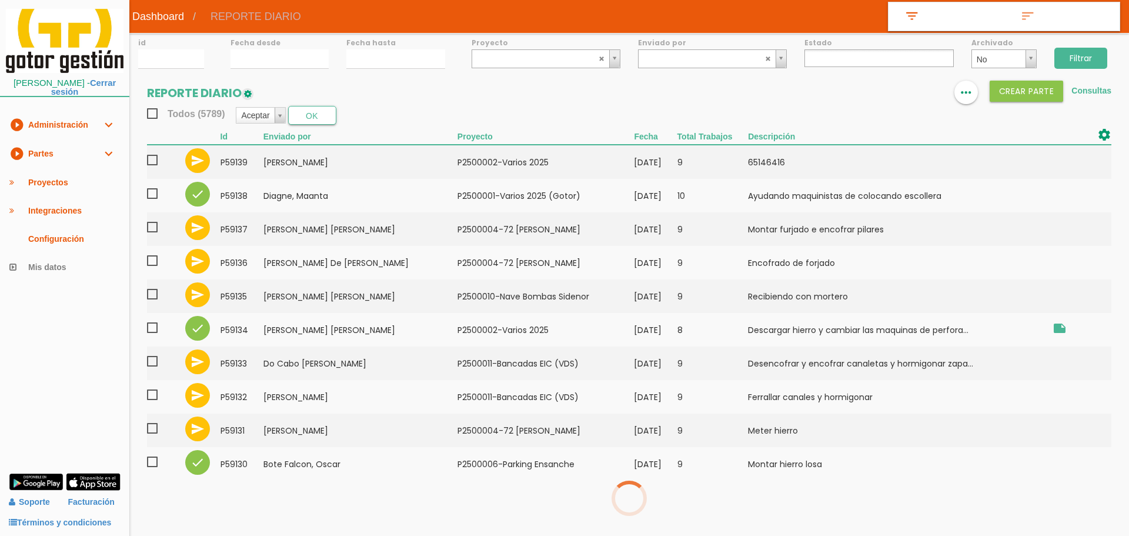
select select
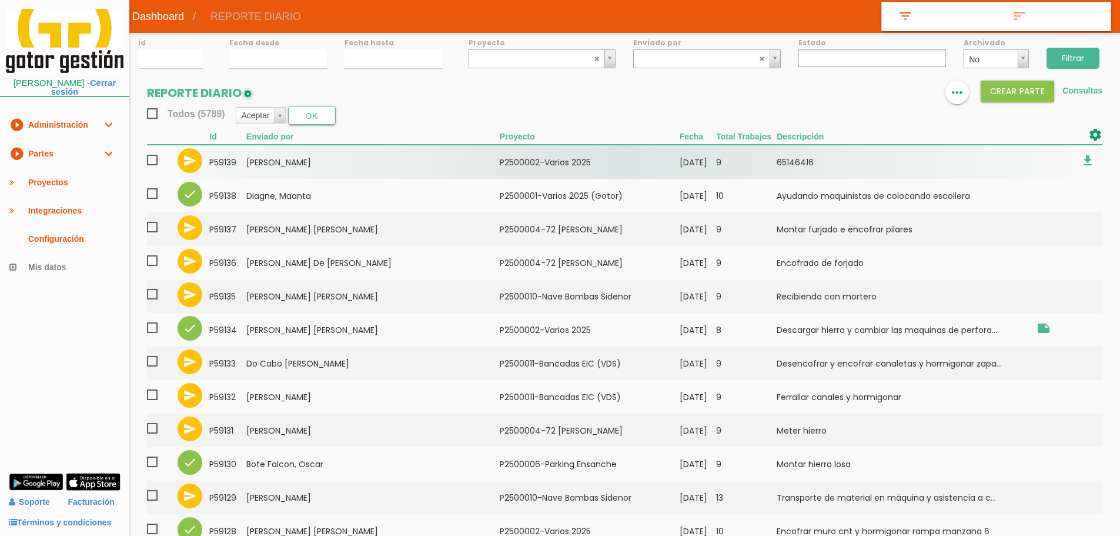
click at [272, 158] on td "[PERSON_NAME]" at bounding box center [372, 162] width 253 height 34
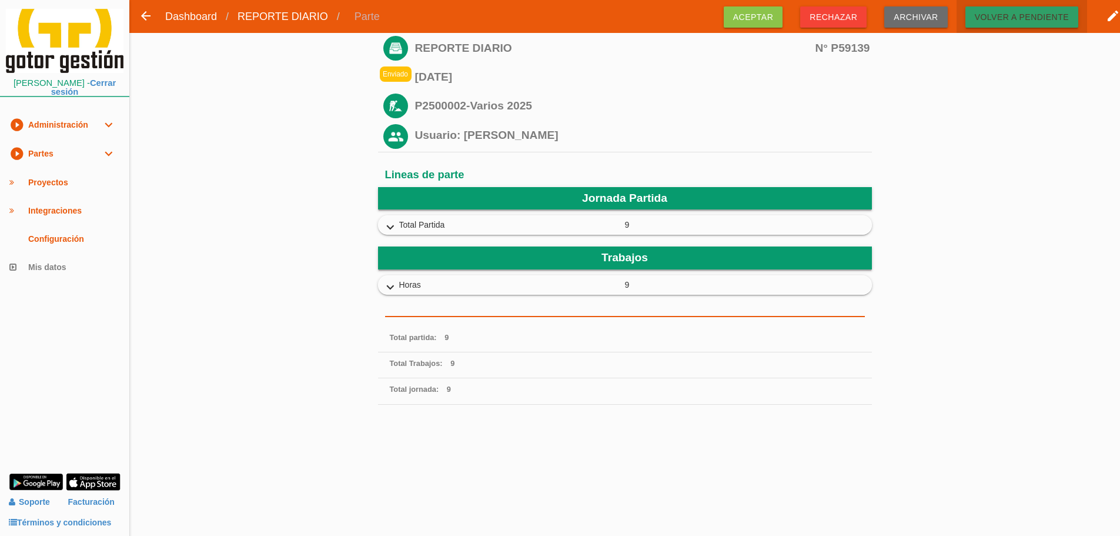
click at [1018, 19] on span "Volver a pendiente" at bounding box center [1021, 16] width 113 height 21
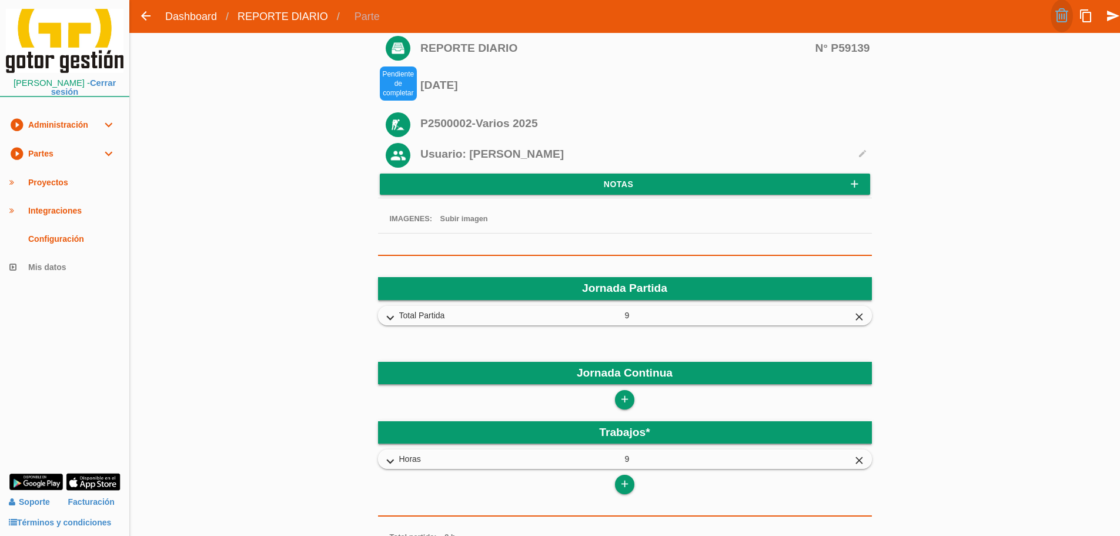
click at [1063, 22] on link at bounding box center [1062, 15] width 22 height 33
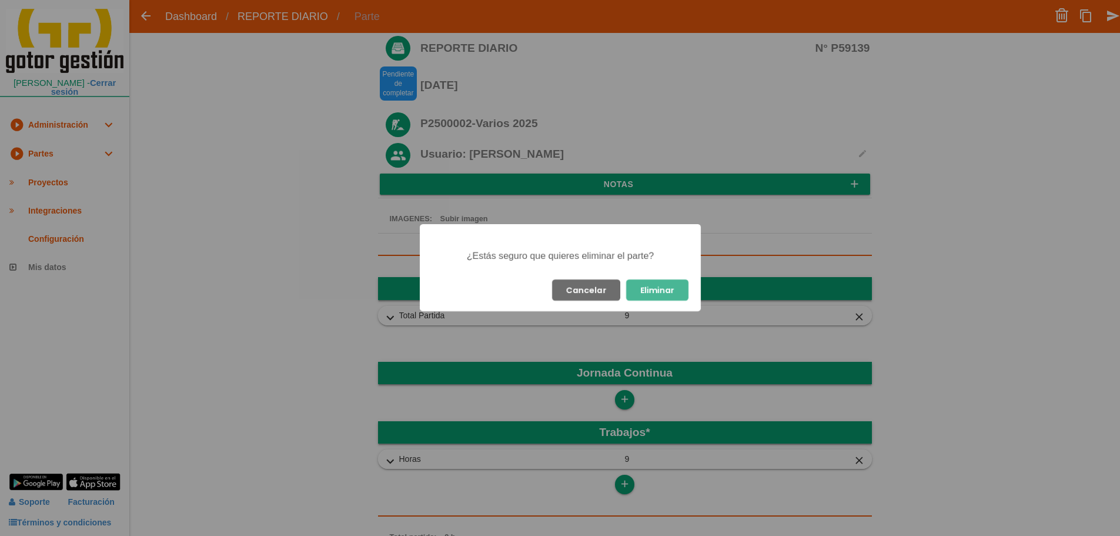
click at [665, 286] on button "Eliminar" at bounding box center [657, 289] width 62 height 21
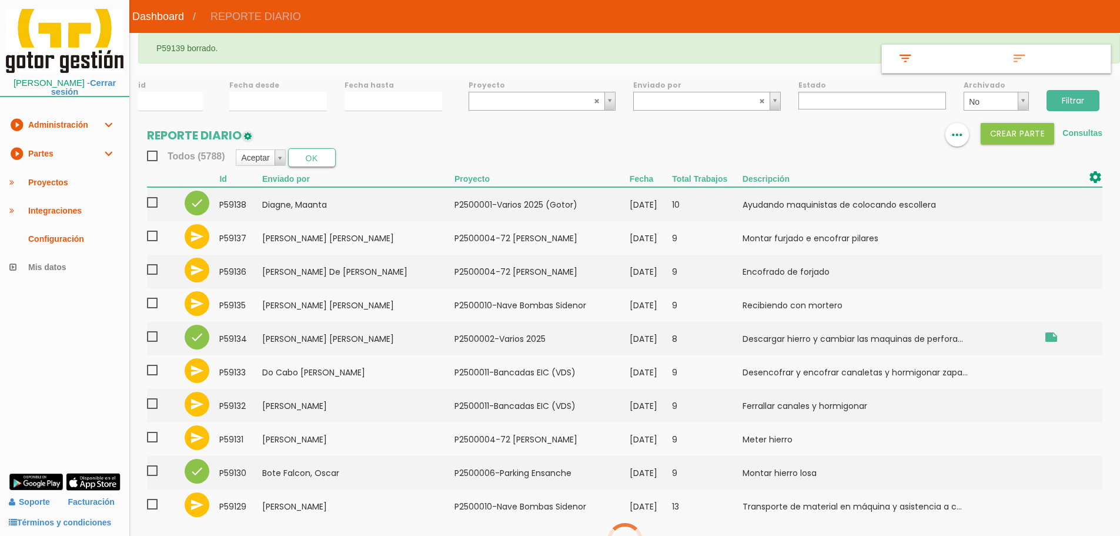
select select
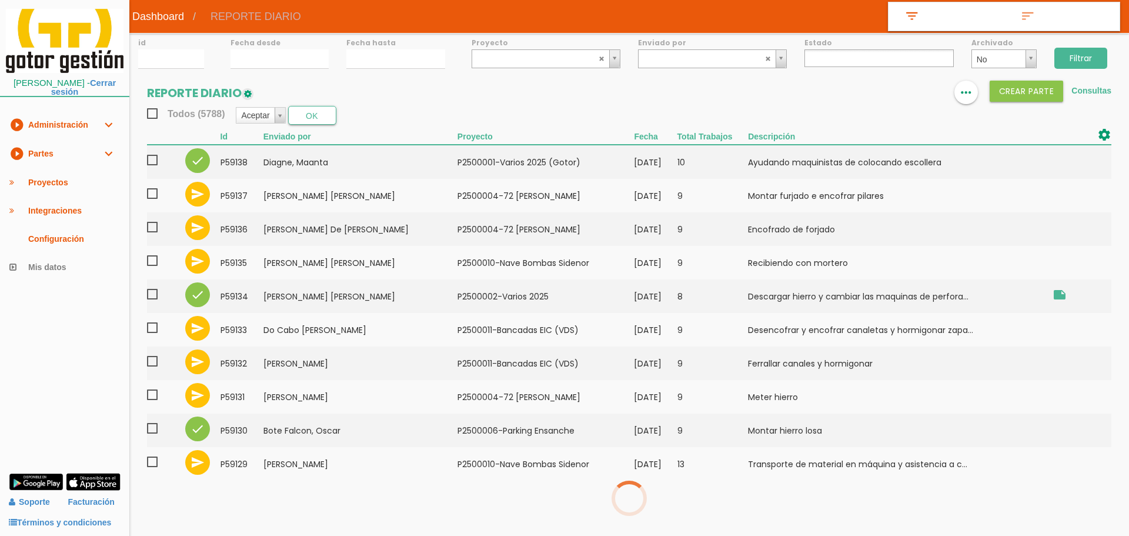
select select
